Goal: Transaction & Acquisition: Subscribe to service/newsletter

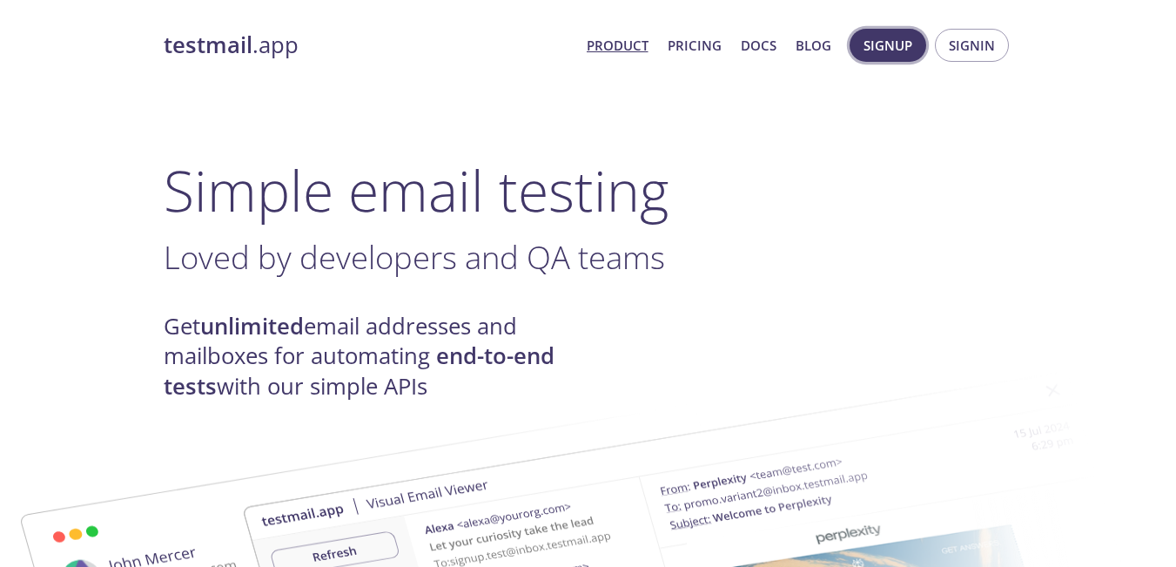
click at [920, 169] on h1 "Simple email testing" at bounding box center [588, 190] width 849 height 67
click at [904, 36] on span "Signup" at bounding box center [887, 45] width 49 height 23
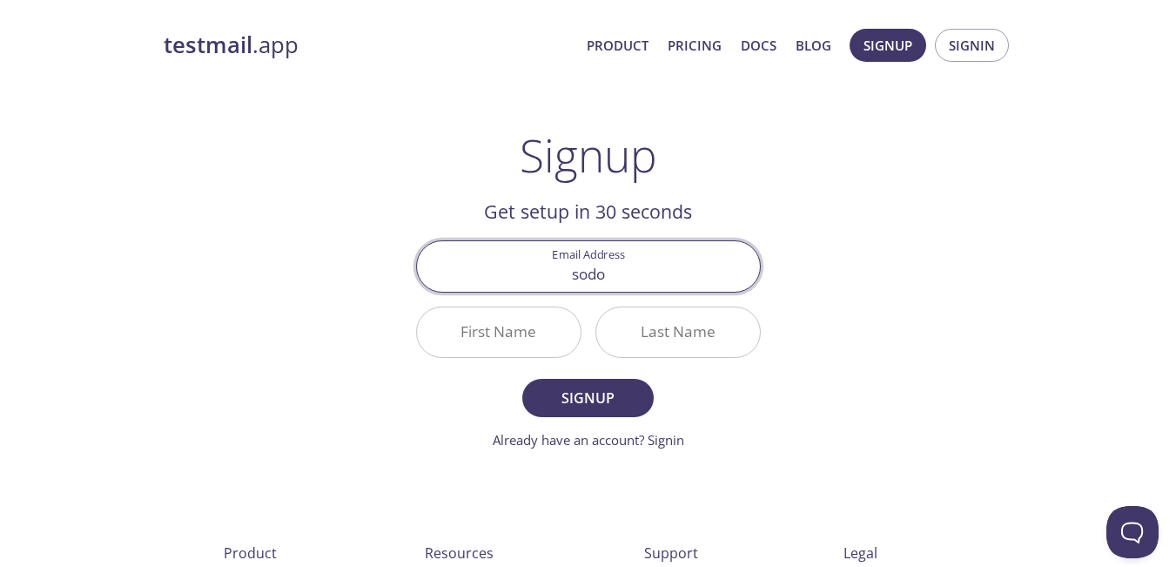
type input "[EMAIL_ADDRESS][DOMAIN_NAME]"
click at [511, 325] on input "First Name" at bounding box center [499, 332] width 164 height 50
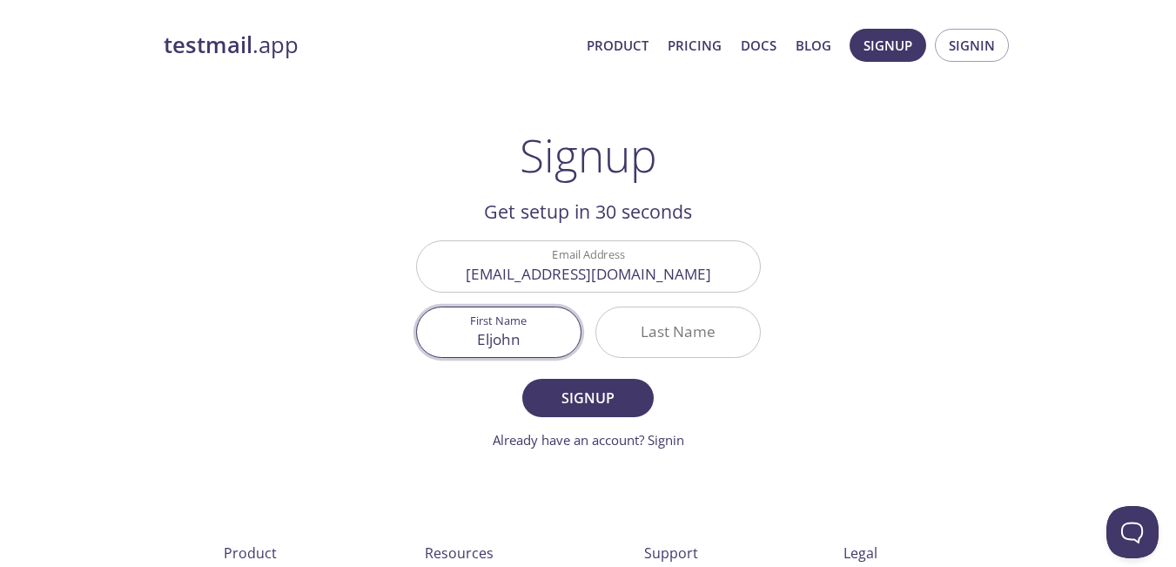
type input "Eljohn"
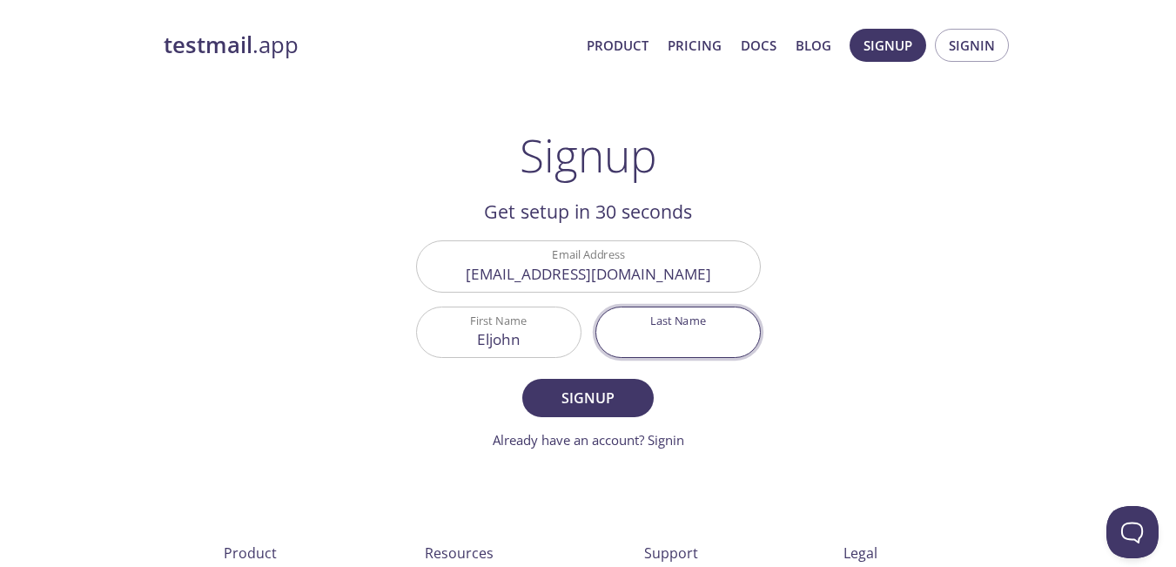
click at [687, 343] on input "Last Name" at bounding box center [678, 332] width 164 height 50
type input "s"
type input "Sodoso"
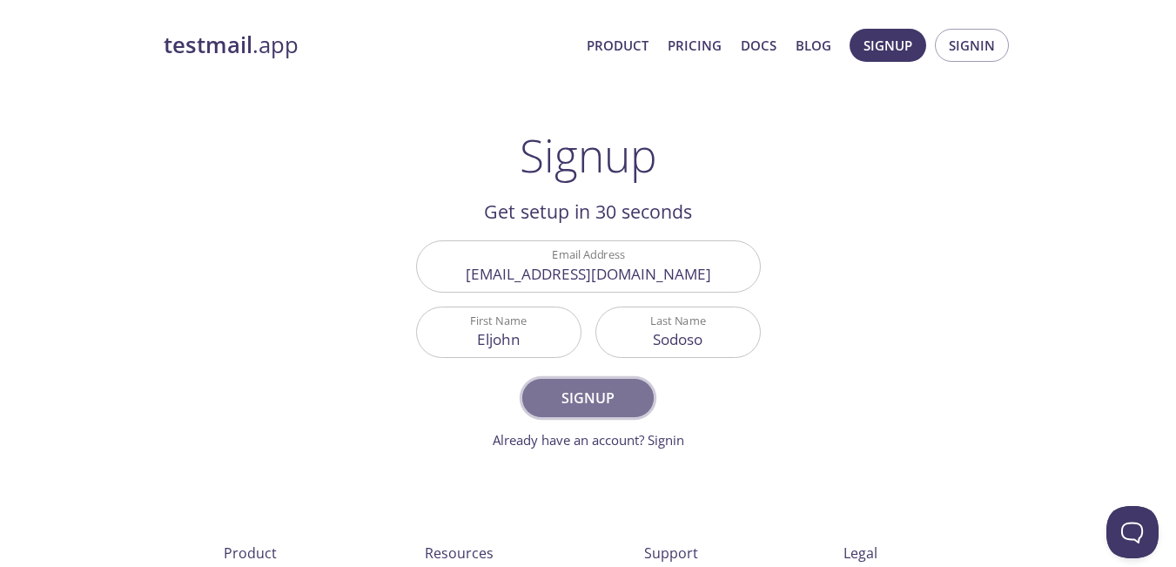
click at [613, 398] on span "Signup" at bounding box center [587, 398] width 92 height 24
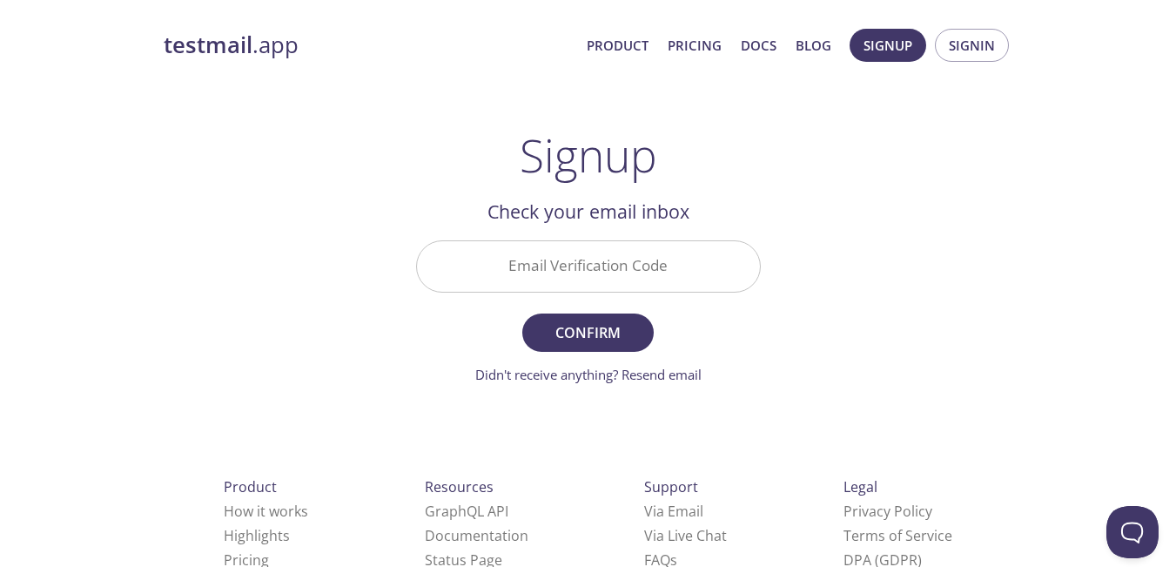
click at [601, 253] on input "Email Verification Code" at bounding box center [588, 266] width 343 height 50
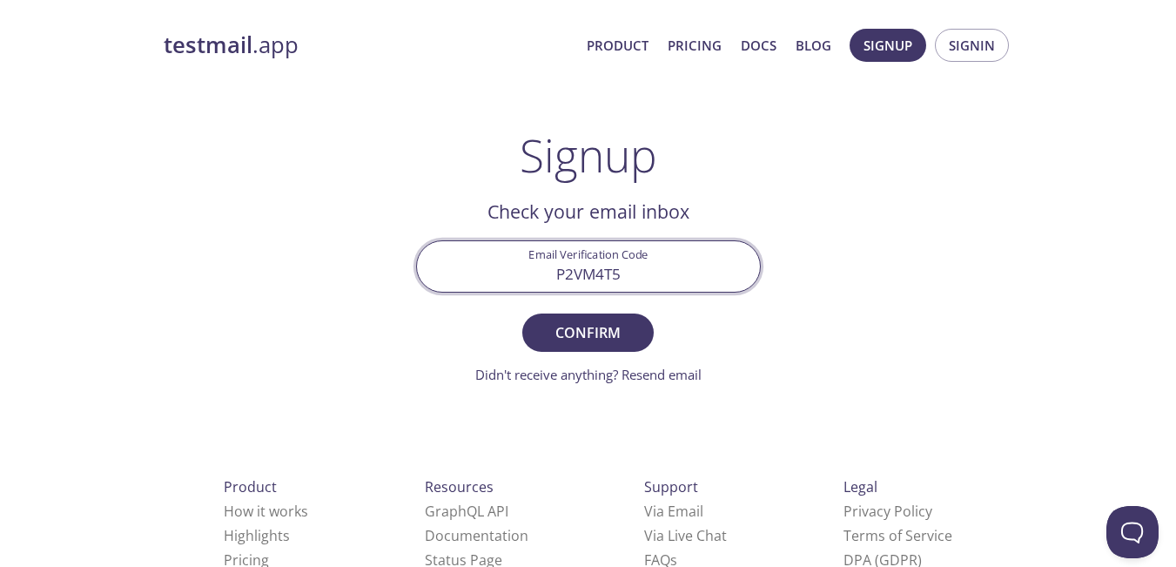
type input "P2VM4T5"
click at [522, 313] on button "Confirm" at bounding box center [587, 332] width 131 height 38
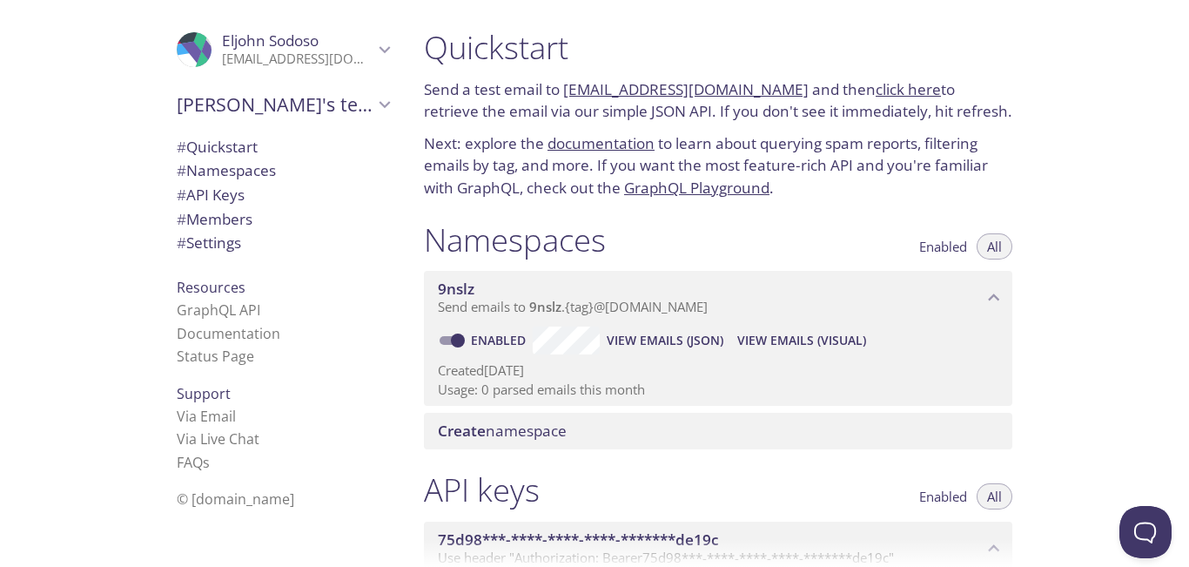
drag, startPoint x: 214, startPoint y: 251, endPoint x: 218, endPoint y: 261, distance: 11.3
click at [214, 250] on span "# Settings" at bounding box center [209, 242] width 64 height 20
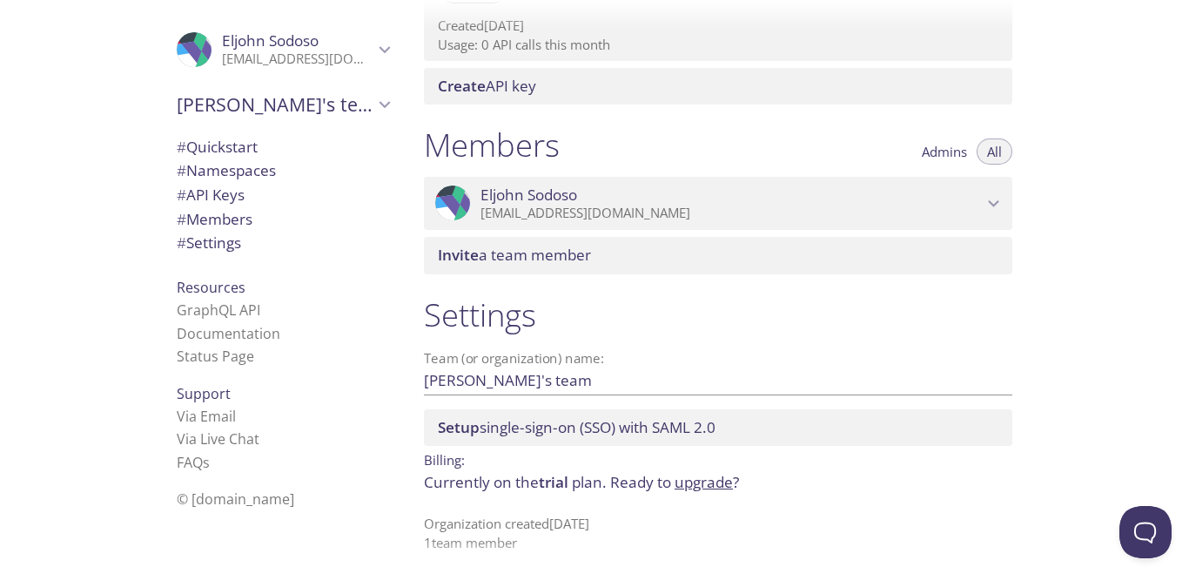
scroll to position [671, 0]
